Goal: Task Accomplishment & Management: Use online tool/utility

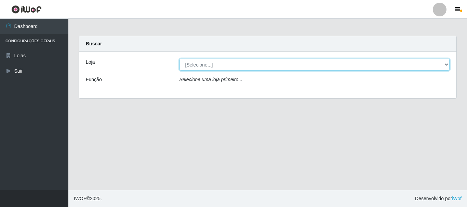
click at [232, 64] on select "[Selecione...] Nordestão - Alecrim" at bounding box center [314, 65] width 270 height 12
select select "453"
click at [179, 59] on select "[Selecione...] Nordestão - Alecrim" at bounding box center [314, 65] width 270 height 12
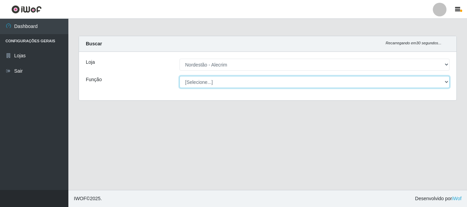
drag, startPoint x: 227, startPoint y: 85, endPoint x: 227, endPoint y: 82, distance: 3.8
click at [227, 82] on select "[Selecione...] Balconista + Balconista de Padaria Balconista de Padaria ++ Emba…" at bounding box center [314, 82] width 270 height 12
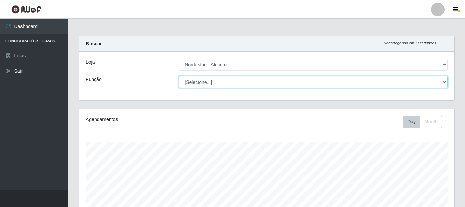
scroll to position [142, 376]
select select "1"
click at [179, 76] on select "[Selecione...] Balconista + Balconista de Padaria Balconista de Padaria ++ Emba…" at bounding box center [313, 82] width 269 height 12
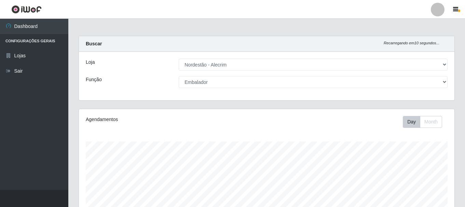
drag, startPoint x: 464, startPoint y: 85, endPoint x: 459, endPoint y: 123, distance: 38.7
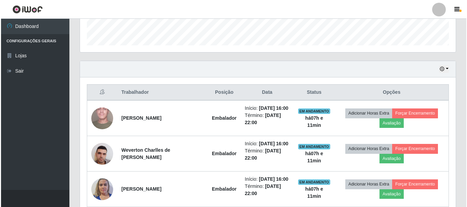
scroll to position [200, 0]
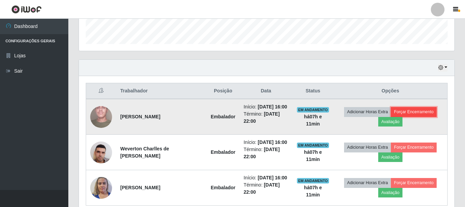
click at [414, 113] on button "Forçar Encerramento" at bounding box center [414, 112] width 46 height 10
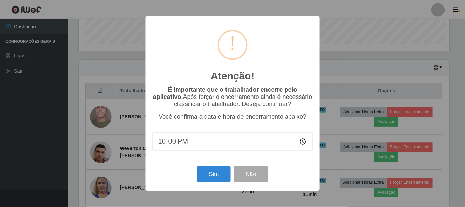
scroll to position [142, 372]
click at [218, 176] on button "Sim" at bounding box center [214, 175] width 33 height 16
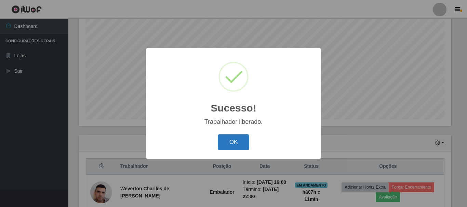
click at [237, 145] on button "OK" at bounding box center [234, 143] width 32 height 16
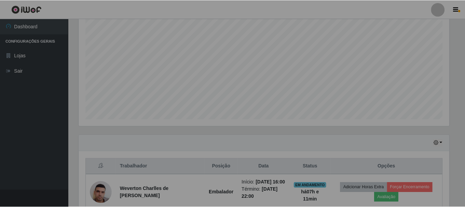
scroll to position [142, 376]
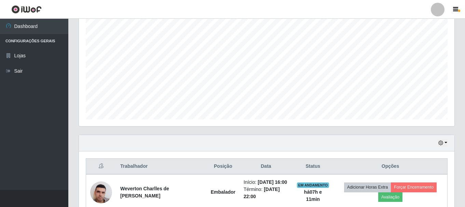
drag, startPoint x: 464, startPoint y: 91, endPoint x: 466, endPoint y: 119, distance: 28.1
click at [465, 125] on html "Perfil Alterar Senha Sair Dashboard Configurações Gerais Lojas Sair Carregando.…" at bounding box center [232, 76] width 465 height 403
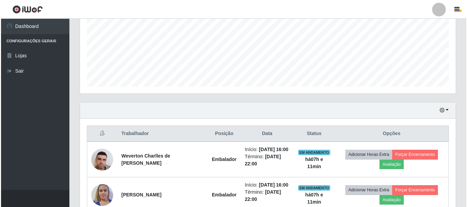
scroll to position [196, 0]
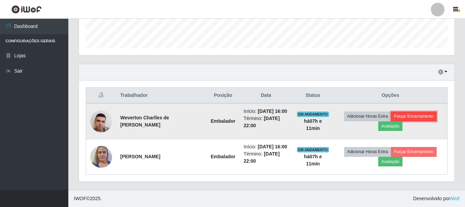
click at [413, 115] on button "Forçar Encerramento" at bounding box center [414, 117] width 46 height 10
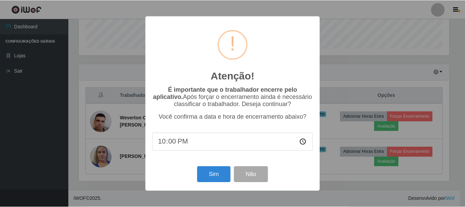
scroll to position [142, 372]
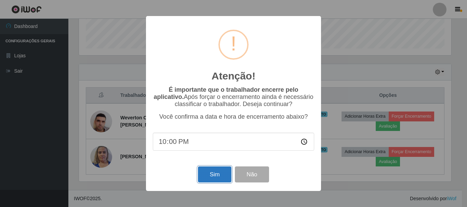
click at [215, 175] on button "Sim" at bounding box center [214, 175] width 33 height 16
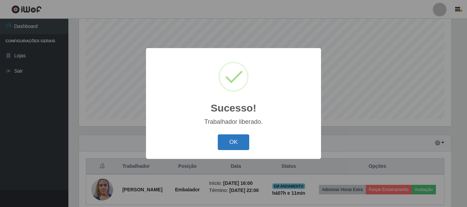
drag, startPoint x: 242, startPoint y: 140, endPoint x: 256, endPoint y: 142, distance: 13.8
click at [242, 140] on button "OK" at bounding box center [234, 143] width 32 height 16
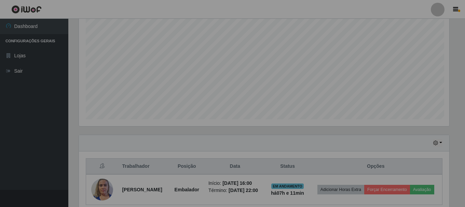
scroll to position [142, 376]
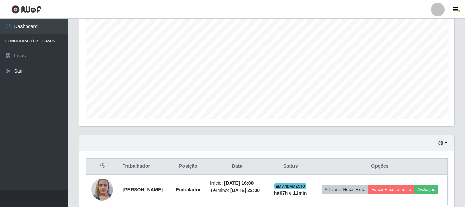
drag, startPoint x: 465, startPoint y: 93, endPoint x: 461, endPoint y: 150, distance: 56.5
click at [461, 150] on div "Carregando... Buscar Recarregando em 0 segundos... Loja [Selecione...] Nordestã…" at bounding box center [266, 66] width 397 height 310
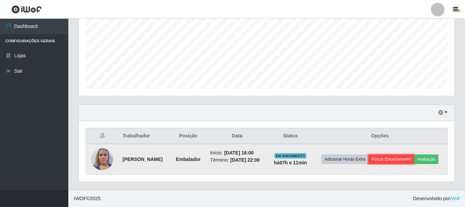
click at [403, 155] on button "Forçar Encerramento" at bounding box center [391, 160] width 46 height 10
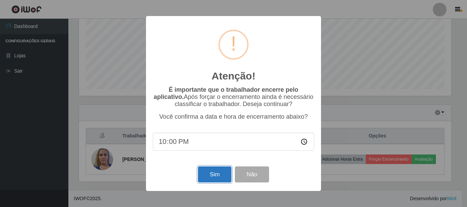
click at [205, 174] on button "Sim" at bounding box center [214, 175] width 33 height 16
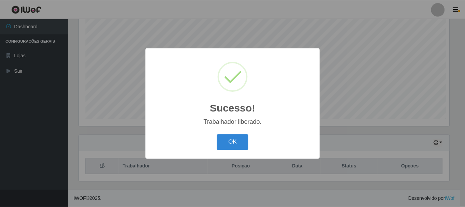
scroll to position [0, 0]
click at [233, 140] on button "OK" at bounding box center [234, 143] width 32 height 16
